Goal: Task Accomplishment & Management: Manage account settings

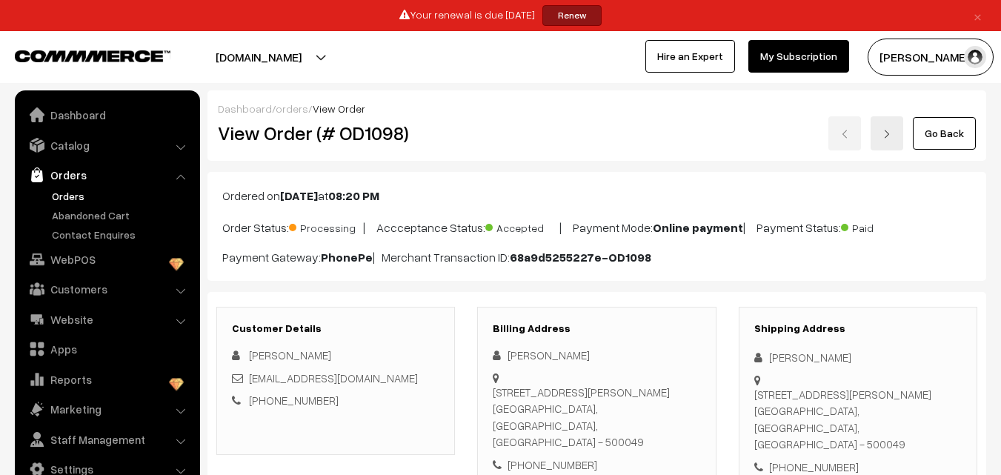
scroll to position [222, 0]
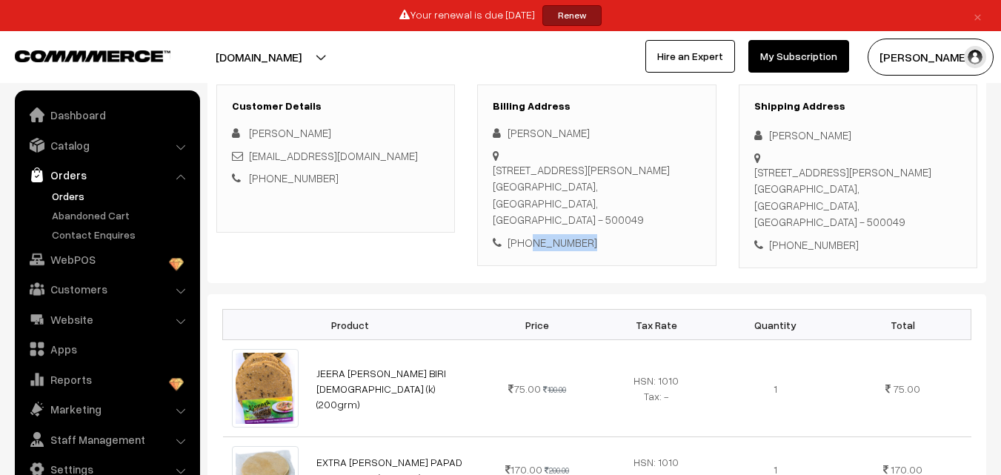
click at [78, 195] on link "Orders" at bounding box center [121, 196] width 147 height 16
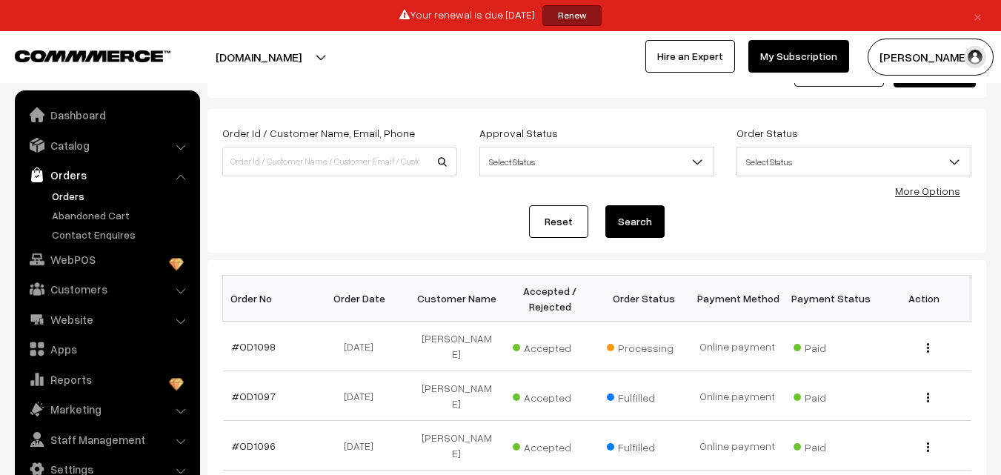
scroll to position [148, 0]
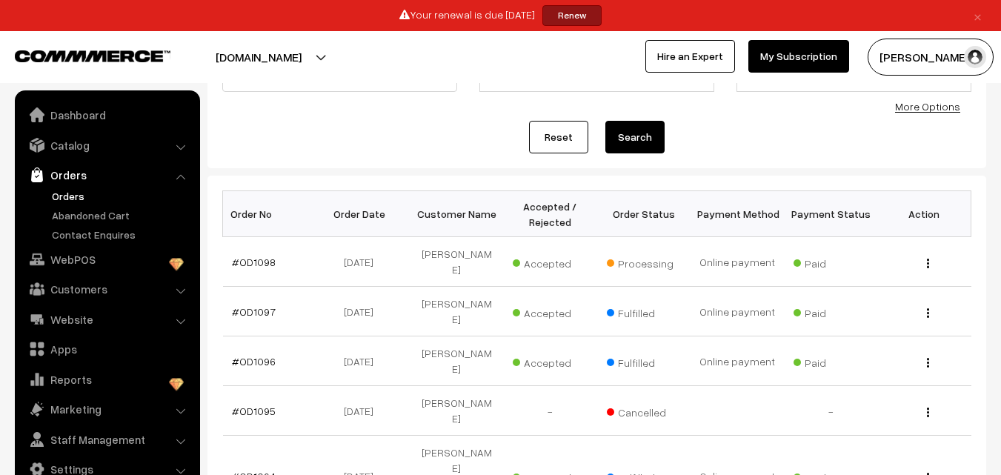
click at [64, 190] on link "Orders" at bounding box center [121, 196] width 147 height 16
